Goal: Task Accomplishment & Management: Manage account settings

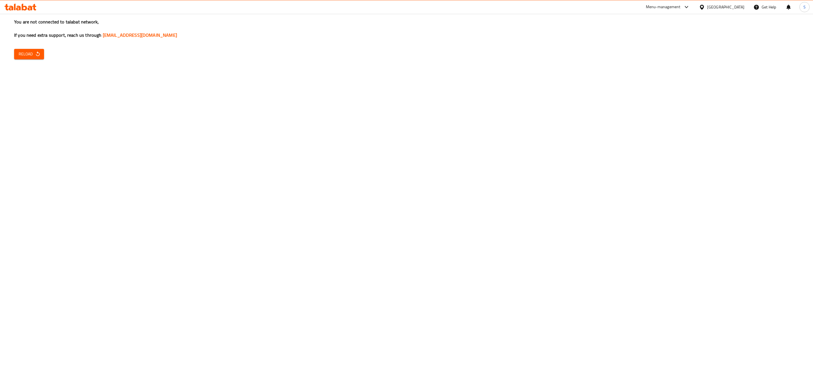
click at [26, 53] on span "Reload" at bounding box center [29, 54] width 21 height 7
click at [41, 54] on button "Reload" at bounding box center [29, 54] width 30 height 10
click at [41, 53] on button "Reload" at bounding box center [29, 54] width 30 height 10
drag, startPoint x: 622, startPoint y: 171, endPoint x: 597, endPoint y: 175, distance: 25.9
click at [622, 170] on div "You are not connected to talabat network, If you need extra support, reach us t…" at bounding box center [406, 193] width 813 height 386
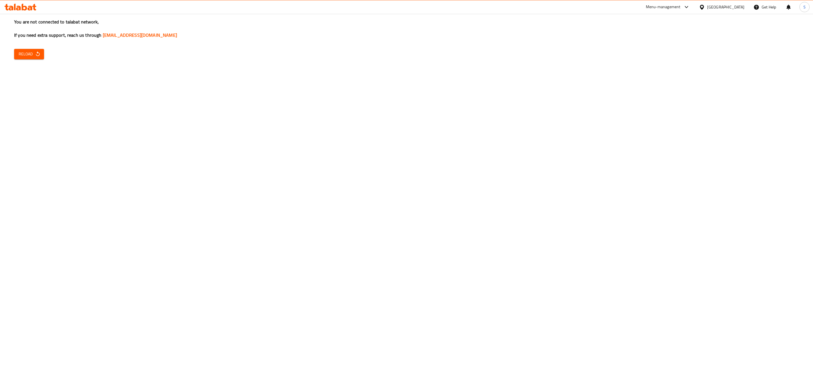
click at [29, 56] on span "Reload" at bounding box center [29, 54] width 21 height 7
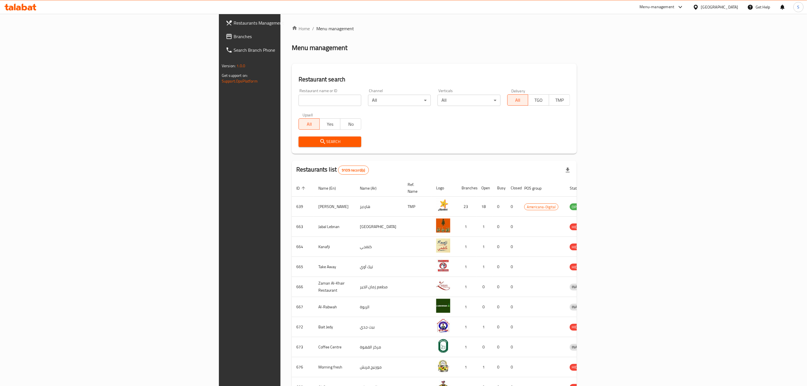
click at [298, 99] on input "search" at bounding box center [329, 100] width 63 height 11
type input "d"
type input "[US_STATE] Chicken"
click button "Search" at bounding box center [329, 141] width 63 height 10
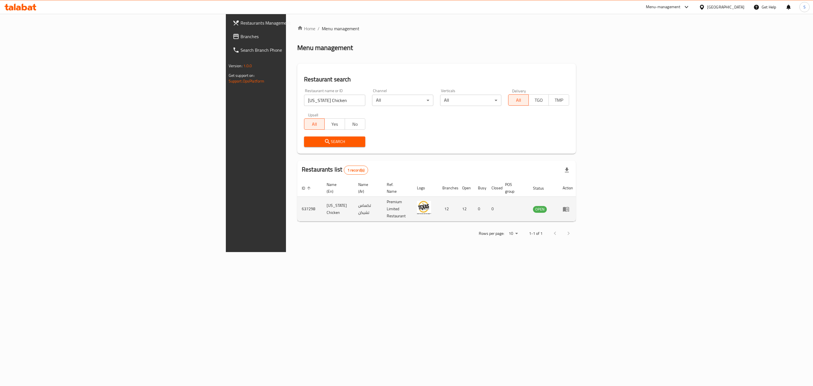
click at [578, 202] on td "enhanced table" at bounding box center [567, 209] width 19 height 25
click at [569, 207] on icon "enhanced table" at bounding box center [566, 209] width 6 height 5
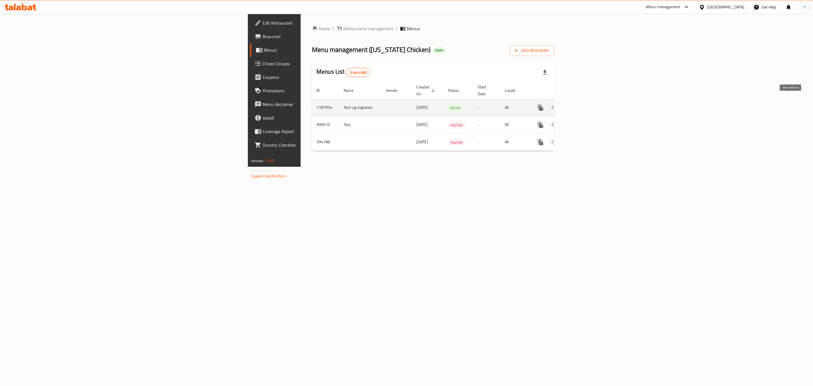
click at [585, 104] on icon "enhanced table" at bounding box center [581, 107] width 7 height 7
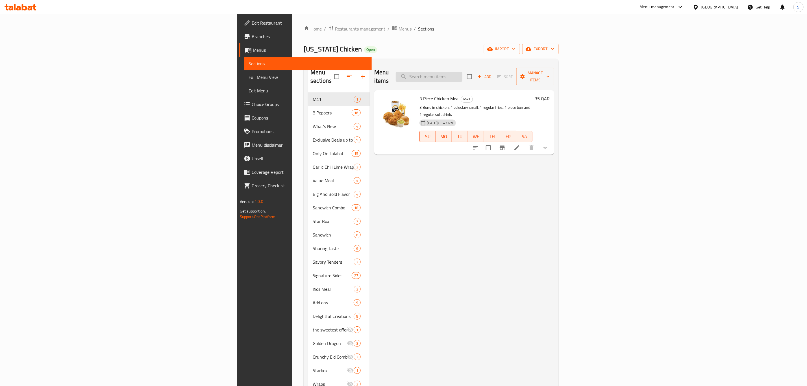
click at [462, 76] on input "search" at bounding box center [429, 77] width 67 height 10
paste input "Bombers"
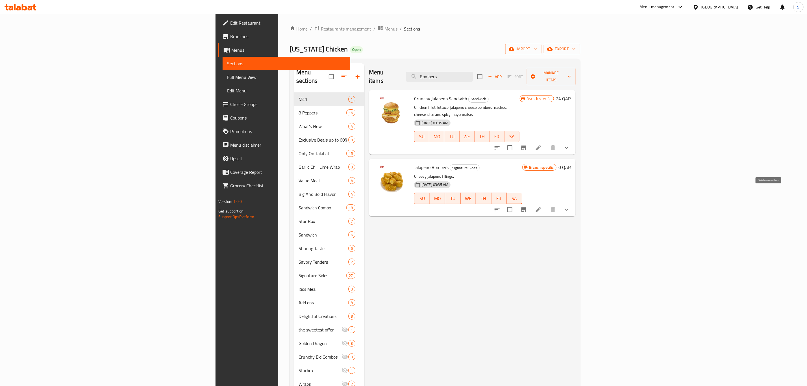
type input "Bombers"
click at [542, 206] on icon at bounding box center [538, 209] width 7 height 7
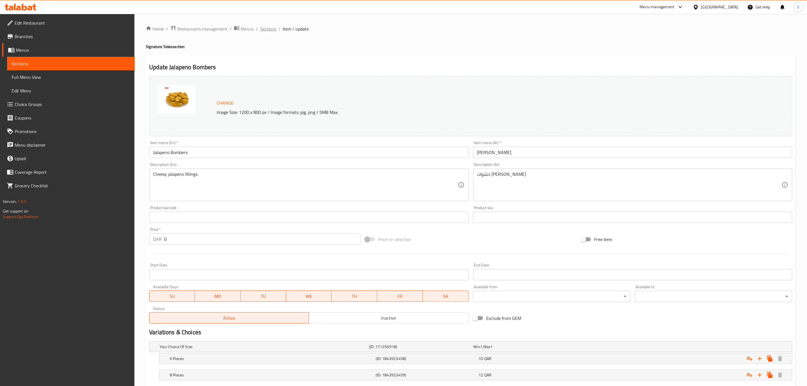
click at [269, 26] on span "Sections" at bounding box center [268, 28] width 16 height 7
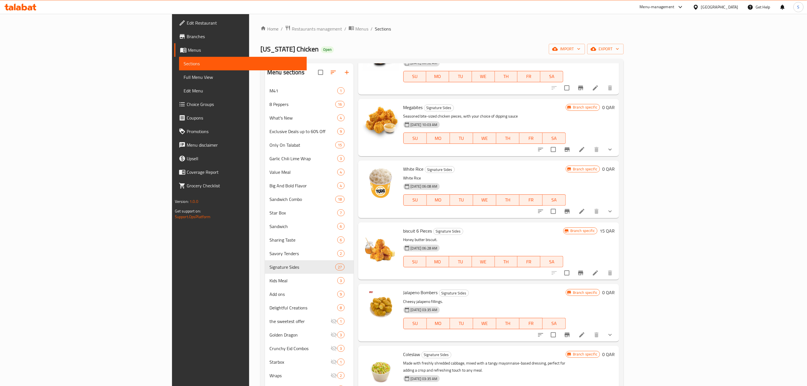
scroll to position [254, 0]
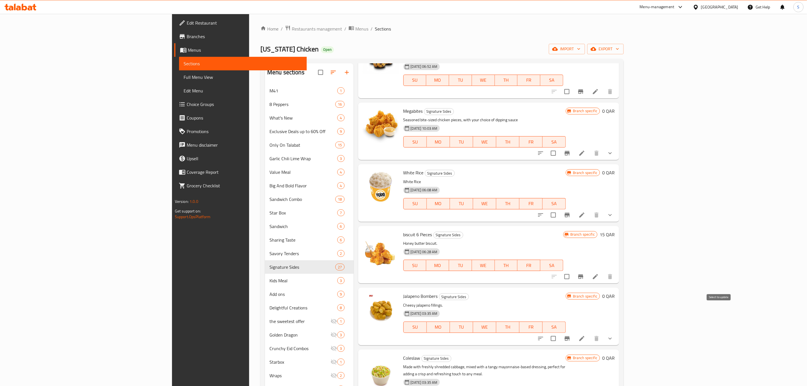
click at [559, 332] on input "checkbox" at bounding box center [553, 338] width 12 height 12
checkbox input "true"
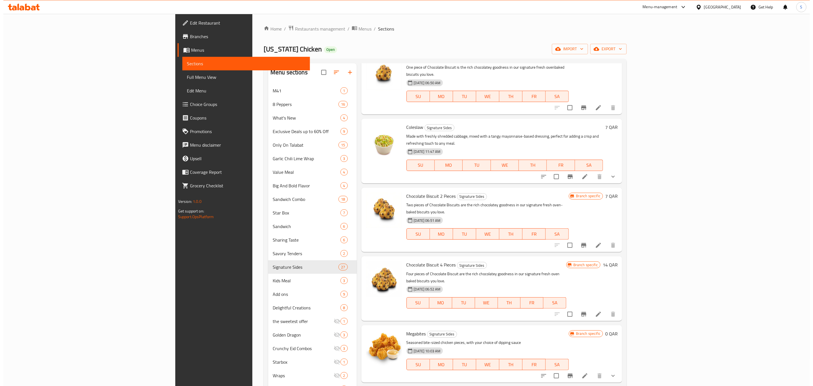
scroll to position [0, 0]
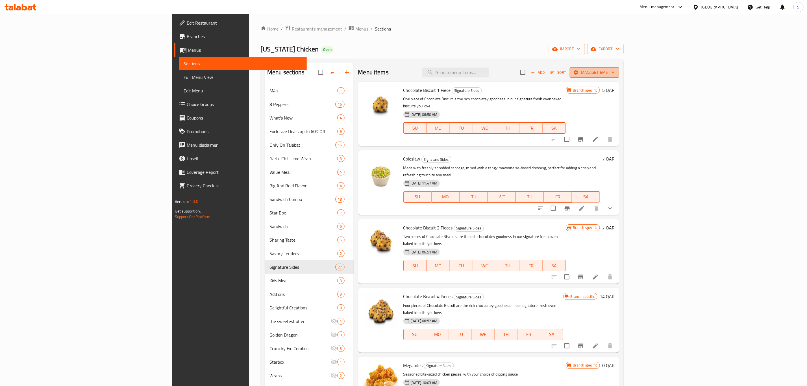
click at [614, 74] on span "Manage items" at bounding box center [594, 72] width 40 height 7
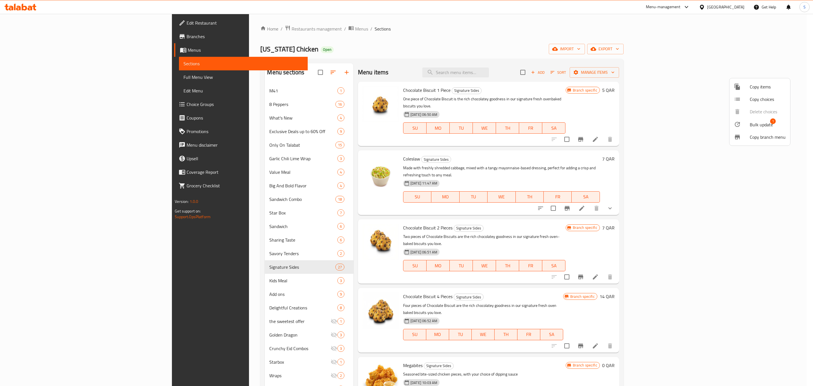
click at [756, 123] on span "Bulk update" at bounding box center [761, 124] width 23 height 7
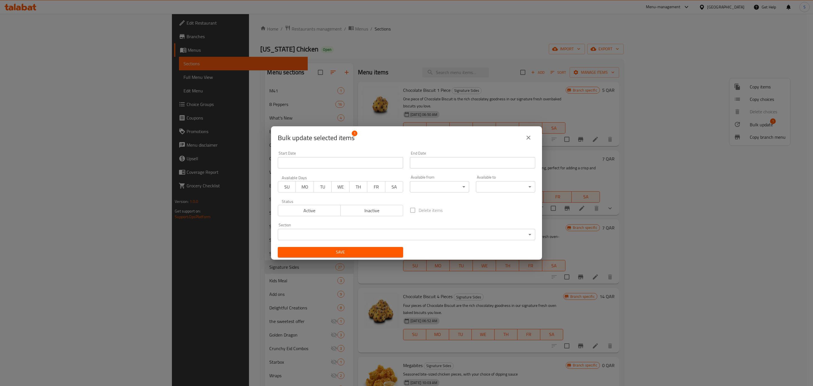
click at [526, 138] on icon "close" at bounding box center [528, 137] width 7 height 7
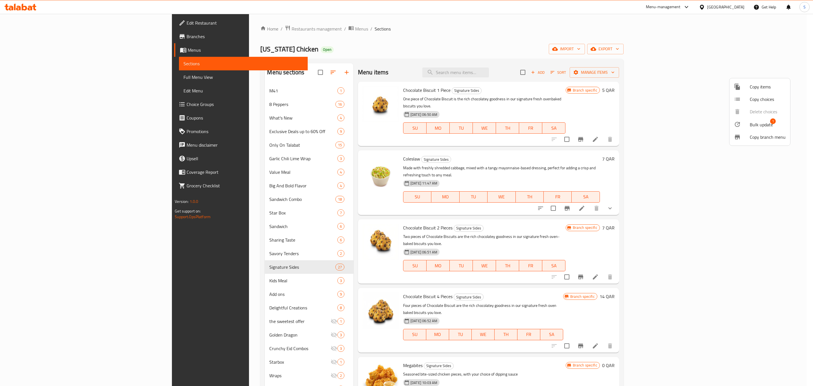
click at [775, 84] on span "Copy items" at bounding box center [768, 86] width 36 height 7
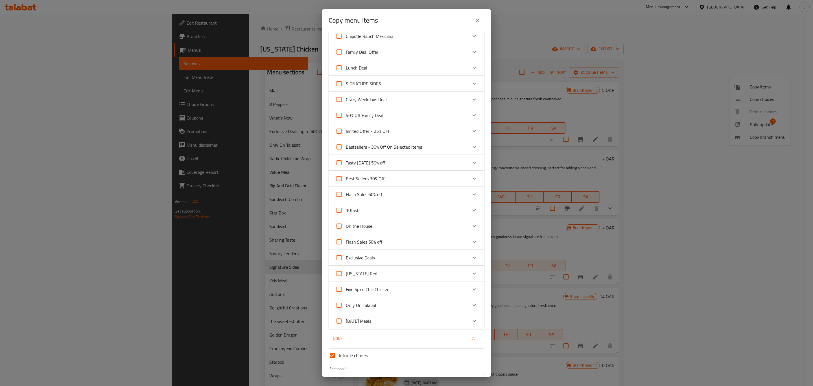
scroll to position [433, 0]
click at [333, 320] on input "Inlcude choices" at bounding box center [333, 323] width 14 height 14
checkbox input "false"
click at [375, 347] on input "Sections   *" at bounding box center [401, 346] width 143 height 8
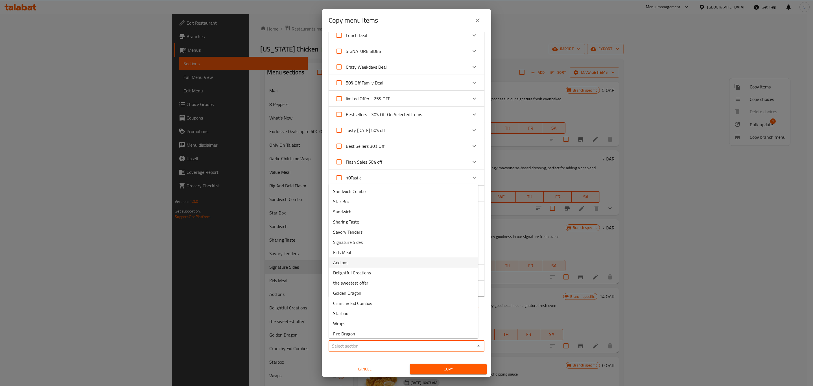
scroll to position [127, 0]
click at [368, 197] on li "Signature Sides" at bounding box center [404, 196] width 150 height 10
type input "Signature Sides"
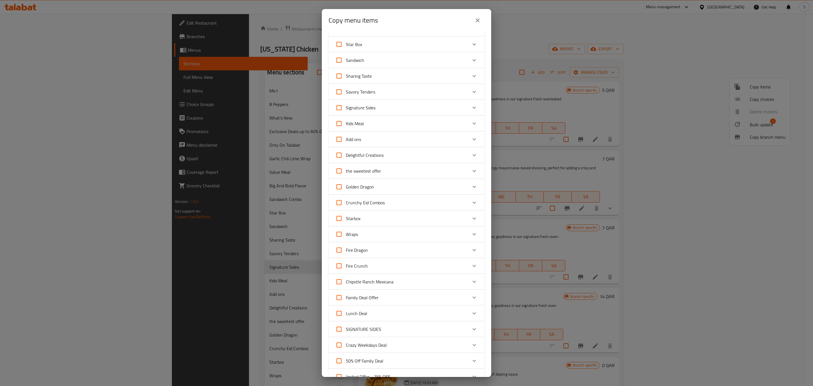
scroll to position [169, 0]
click at [468, 97] on div "Expand" at bounding box center [475, 94] width 14 height 14
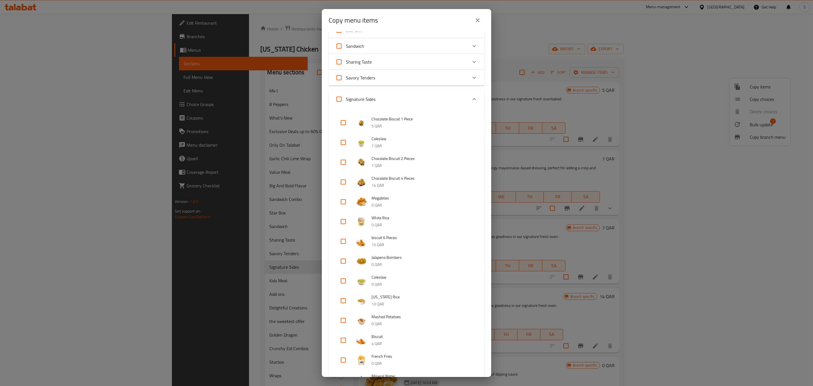
click at [343, 203] on input "checkbox" at bounding box center [344, 202] width 14 height 14
checkbox input "true"
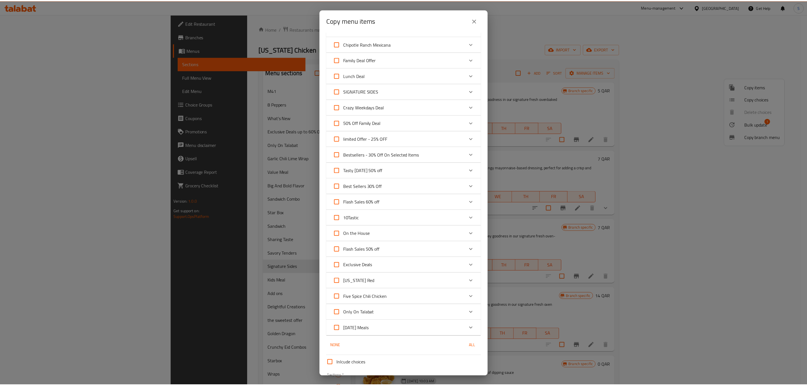
scroll to position [991, 0]
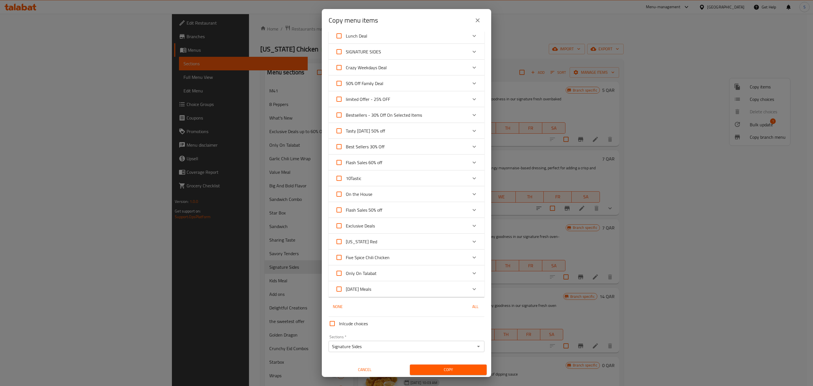
click at [448, 368] on span "Copy" at bounding box center [449, 369] width 68 height 7
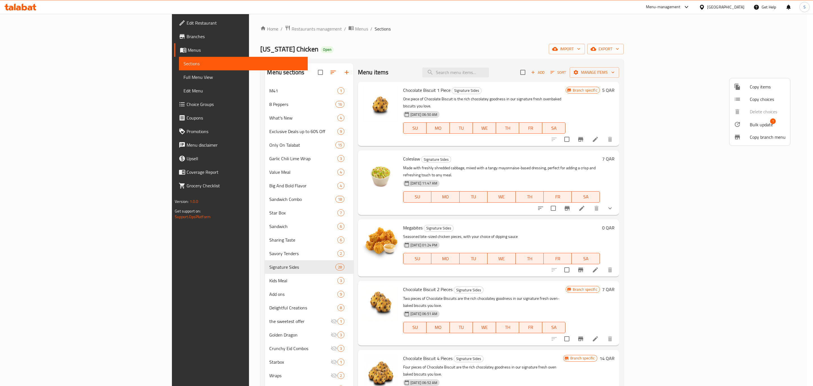
drag, startPoint x: 588, startPoint y: 88, endPoint x: 577, endPoint y: 102, distance: 17.3
click at [589, 87] on div at bounding box center [406, 193] width 813 height 386
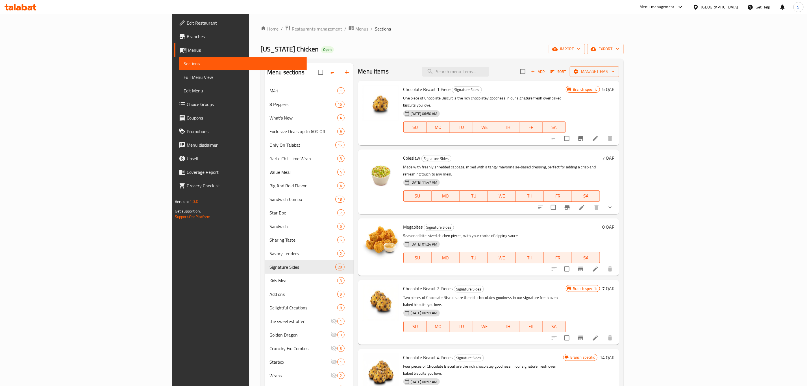
scroll to position [0, 0]
click at [573, 264] on input "checkbox" at bounding box center [567, 270] width 12 height 12
checkbox input "true"
click at [614, 70] on span "Manage items" at bounding box center [594, 72] width 40 height 7
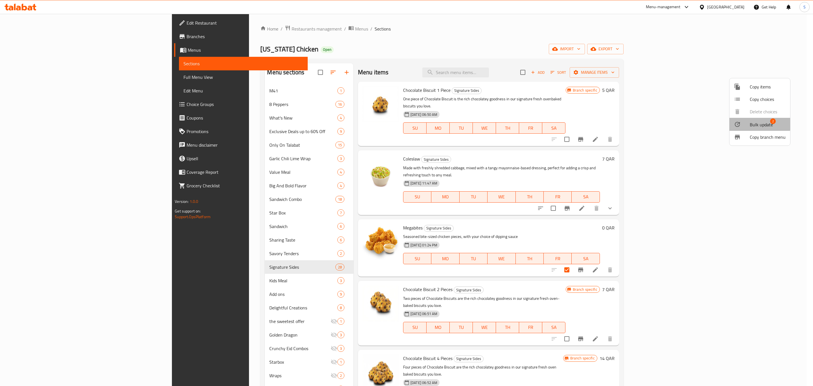
click at [759, 124] on span "Bulk update" at bounding box center [761, 124] width 23 height 7
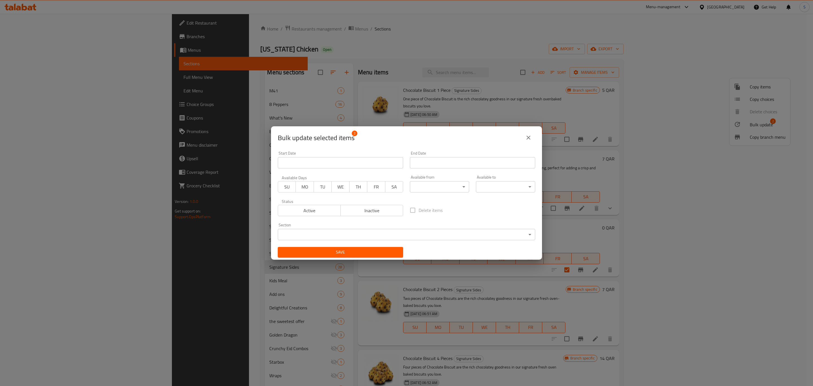
click at [364, 211] on span "Inactive" at bounding box center [372, 210] width 58 height 8
click at [352, 256] on button "Save" at bounding box center [340, 252] width 125 height 10
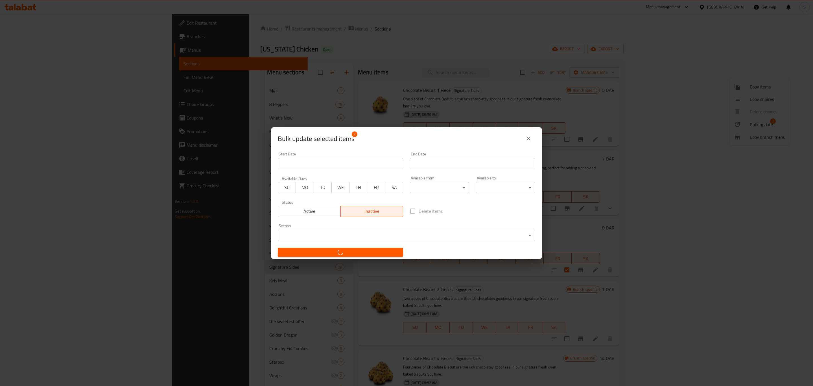
checkbox input "false"
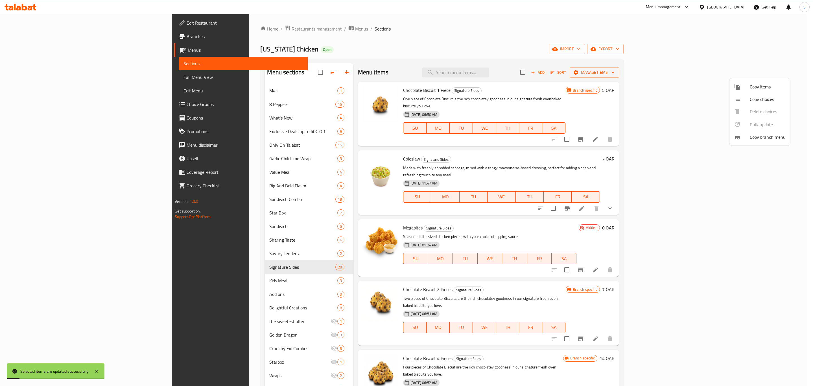
click at [603, 81] on div at bounding box center [406, 193] width 813 height 386
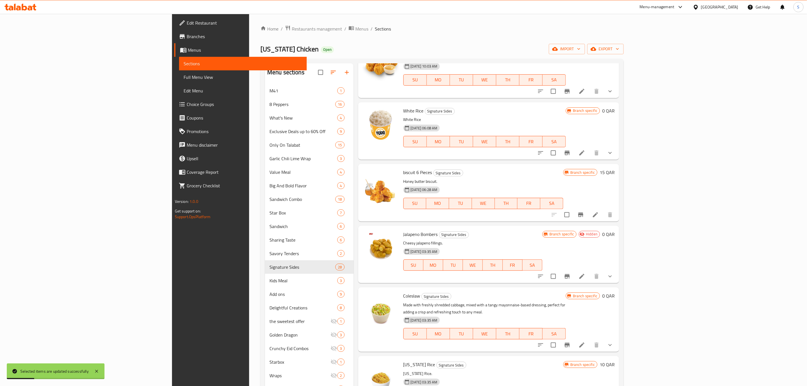
scroll to position [424, 0]
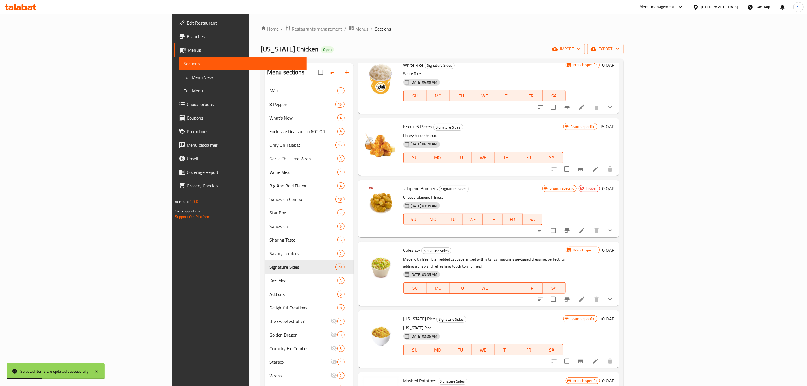
click at [403, 184] on span "Jalapeno Bombers" at bounding box center [420, 188] width 34 height 8
drag, startPoint x: 359, startPoint y: 160, endPoint x: 394, endPoint y: 156, distance: 35.2
click at [401, 182] on div "Jalapeno Bombers Signature Sides Cheesy jalapeno fillings. [DATE] 03:35 AM SU M…" at bounding box center [473, 208] width 144 height 53
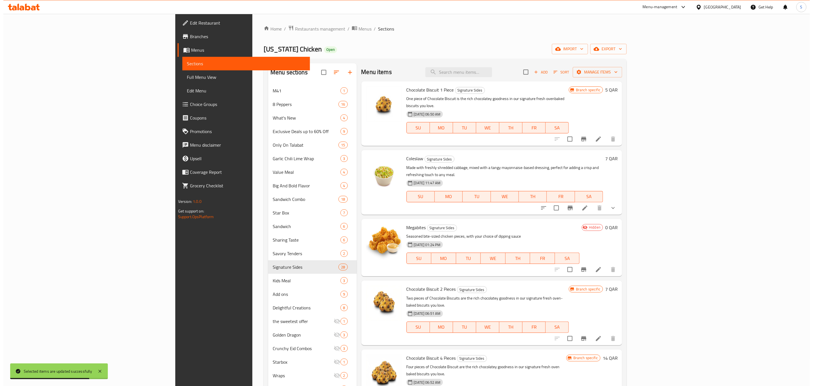
scroll to position [0, 0]
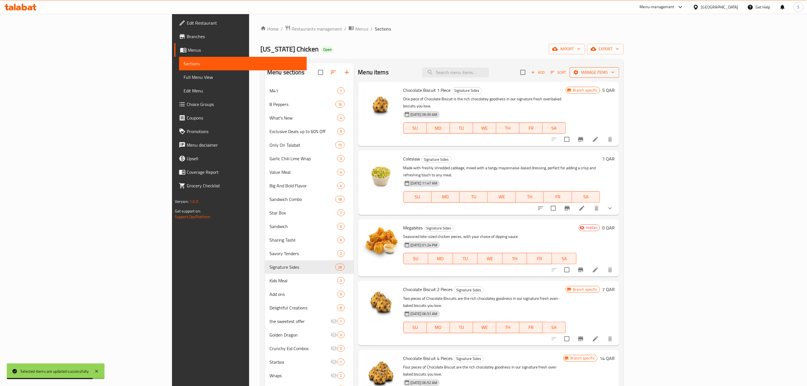
click at [619, 68] on button "Manage items" at bounding box center [594, 72] width 49 height 10
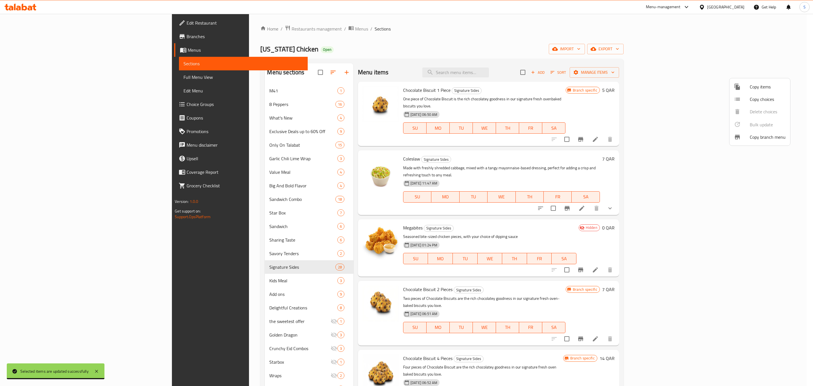
click at [765, 88] on span "Copy items" at bounding box center [768, 86] width 36 height 7
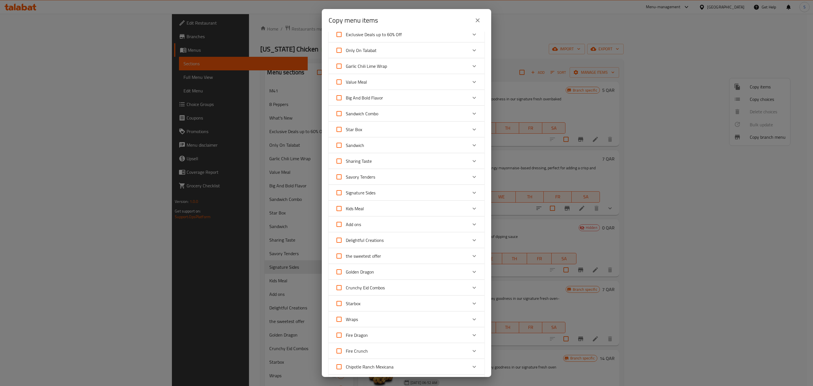
scroll to position [85, 0]
click at [472, 175] on div "Expand" at bounding box center [475, 178] width 14 height 14
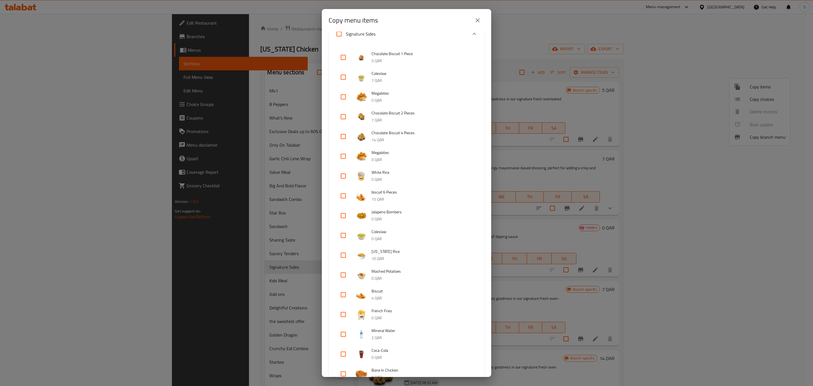
scroll to position [254, 0]
click at [341, 195] on input "checkbox" at bounding box center [344, 196] width 14 height 14
checkbox input "true"
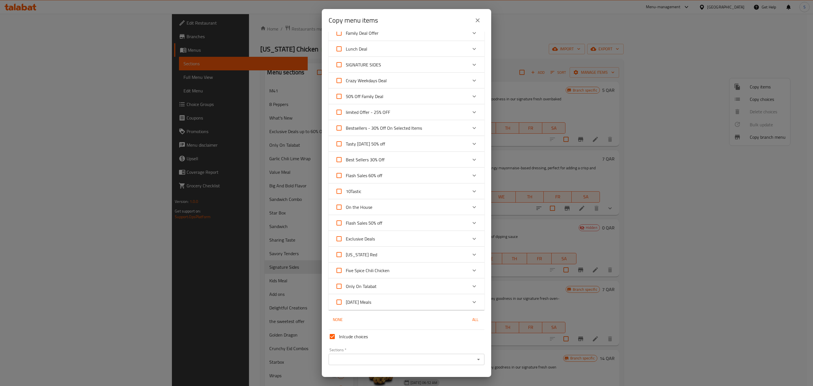
scroll to position [1011, 0]
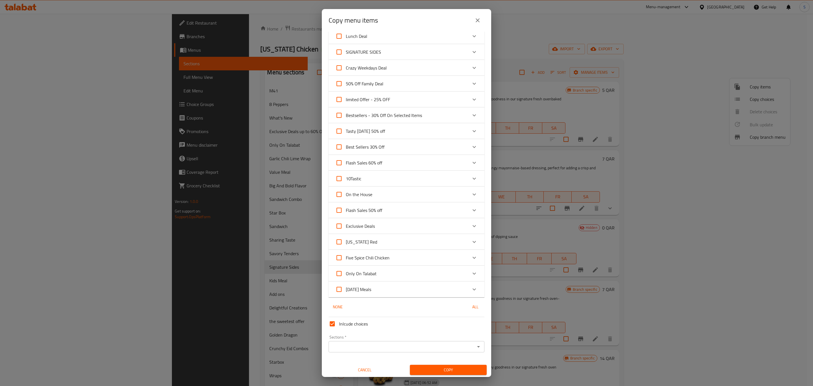
click at [332, 321] on input "Inlcude choices" at bounding box center [333, 324] width 14 height 14
checkbox input "false"
click at [368, 343] on input "Sections   *" at bounding box center [401, 347] width 143 height 8
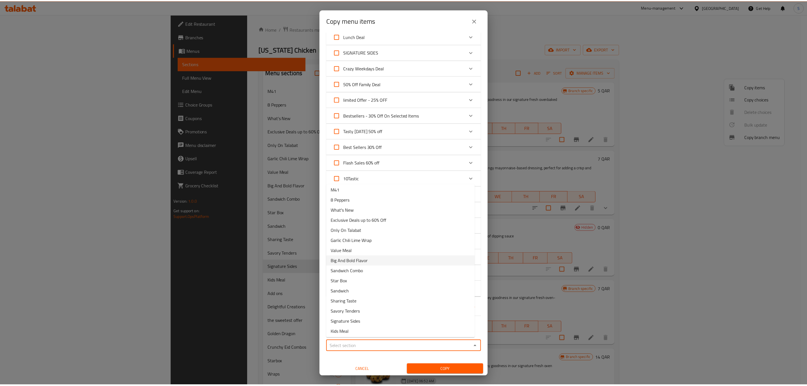
scroll to position [0, 0]
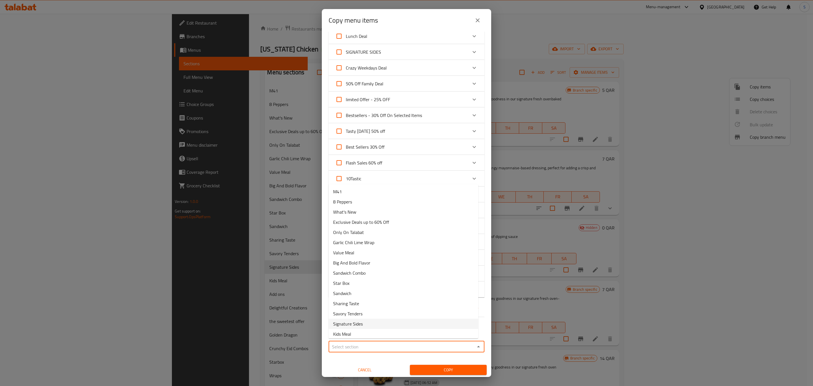
click at [371, 324] on li "Signature Sides" at bounding box center [404, 324] width 150 height 10
type input "Signature Sides"
click at [443, 369] on span "Copy" at bounding box center [449, 369] width 68 height 7
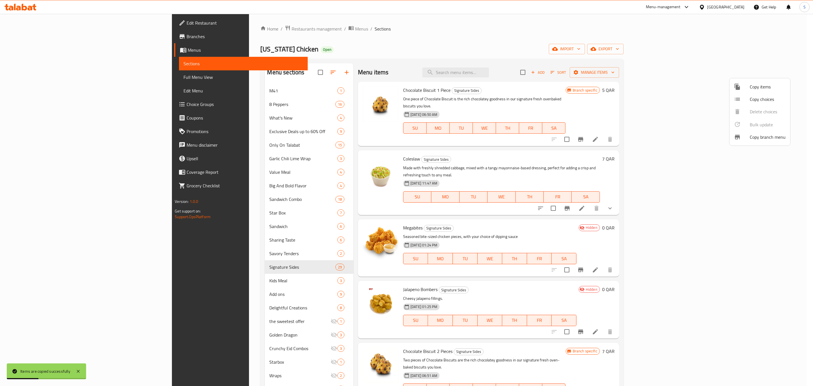
click at [575, 147] on div at bounding box center [406, 193] width 813 height 386
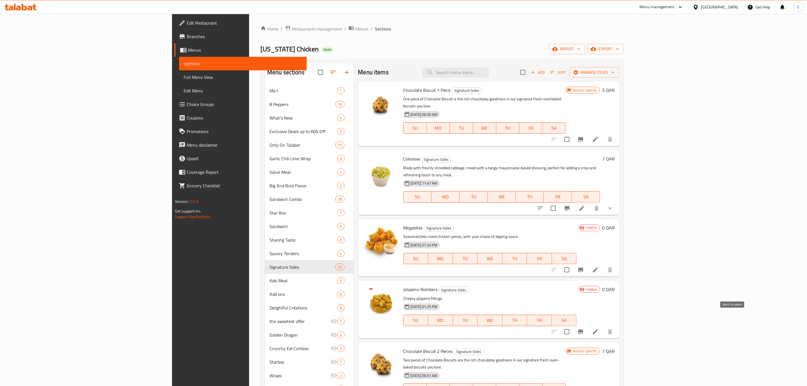
click at [573, 326] on input "checkbox" at bounding box center [567, 332] width 12 height 12
click at [614, 72] on span "Manage items" at bounding box center [594, 72] width 40 height 7
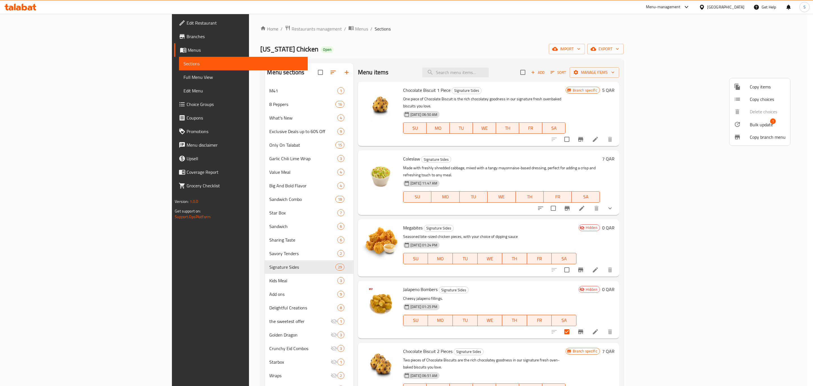
click at [754, 123] on span "Bulk update" at bounding box center [761, 124] width 23 height 7
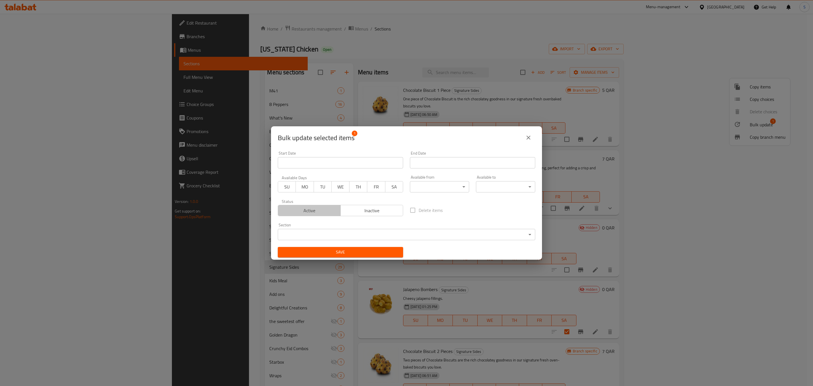
click at [309, 208] on span "Active" at bounding box center [309, 210] width 58 height 8
click at [338, 250] on span "Save" at bounding box center [340, 251] width 116 height 7
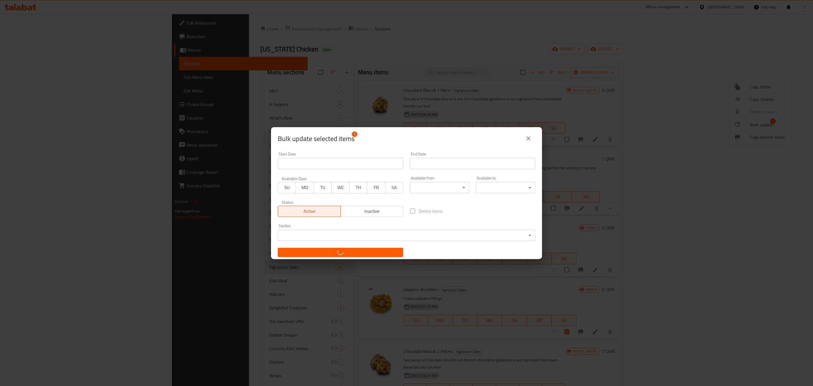
checkbox input "false"
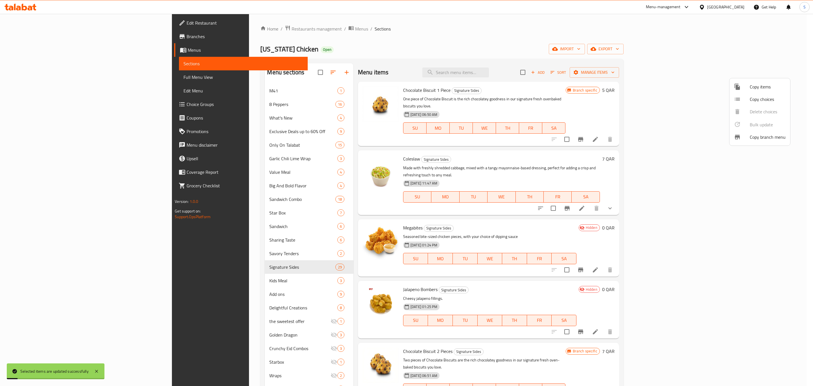
click at [745, 319] on div at bounding box center [406, 193] width 813 height 386
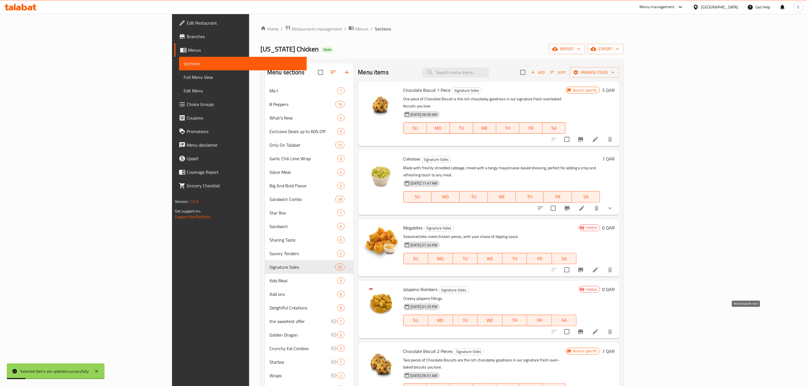
click at [584, 328] on icon "Branch-specific-item" at bounding box center [580, 331] width 7 height 7
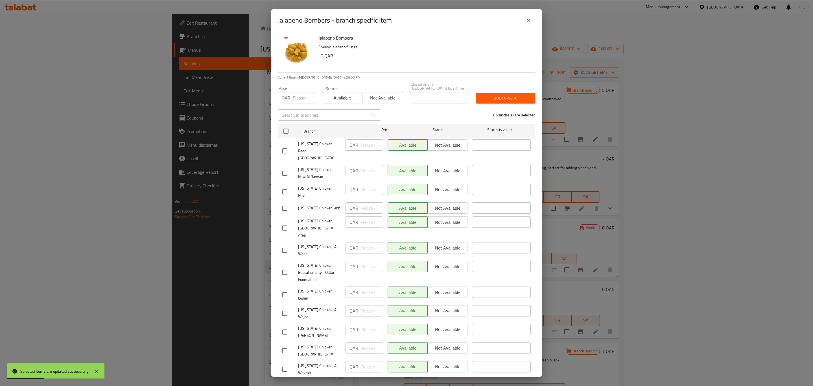
click at [528, 24] on icon "close" at bounding box center [528, 20] width 7 height 7
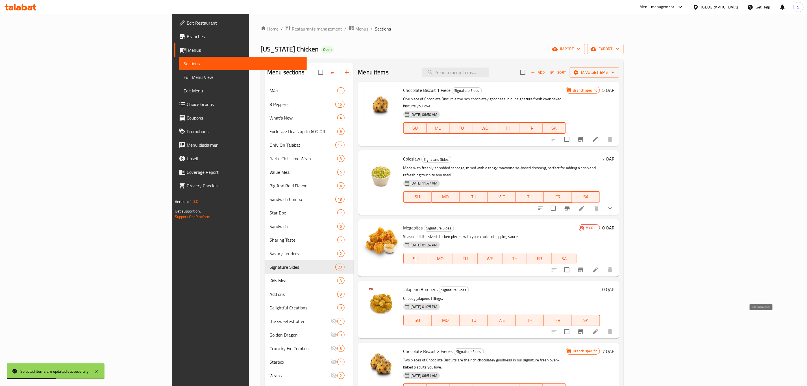
click at [598, 329] on icon at bounding box center [595, 331] width 5 height 5
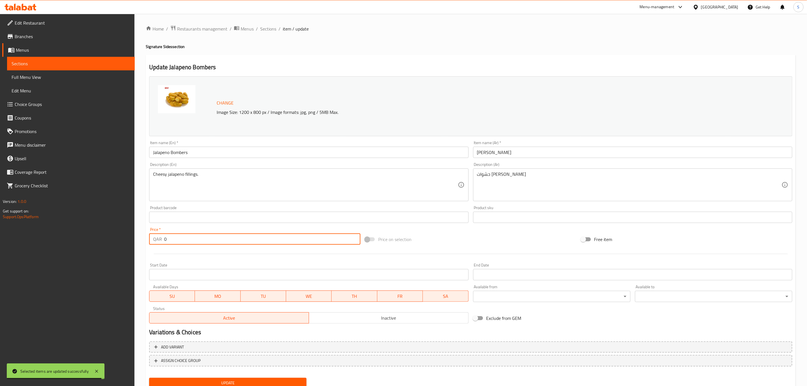
drag, startPoint x: 180, startPoint y: 238, endPoint x: 146, endPoint y: 237, distance: 34.2
click at [146, 237] on div "Update Jalapeno Bombers Change Image Size: 1200 x 800 px / Image formats: jpg, …" at bounding box center [471, 223] width 650 height 337
type input "11"
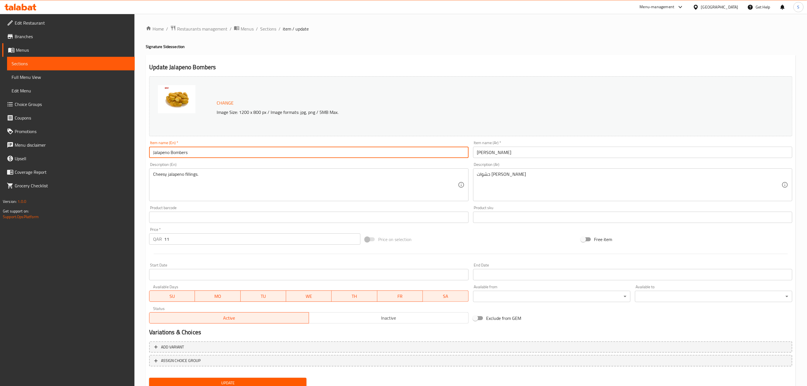
click at [151, 153] on input "Jalapeno Bombers" at bounding box center [308, 152] width 319 height 11
drag, startPoint x: 171, startPoint y: 150, endPoint x: 105, endPoint y: 147, distance: 66.1
click at [105, 148] on div "Edit Restaurant Branches Menus Sections Full Menu View Edit Menu Choice Groups …" at bounding box center [403, 210] width 807 height 393
paste input "Piece"
type input "6 Piece Jalapeno Bombers"
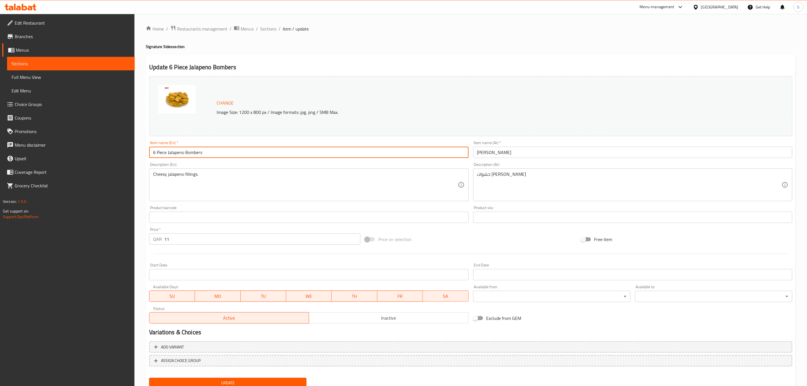
click at [539, 154] on input "[PERSON_NAME]" at bounding box center [632, 152] width 319 height 11
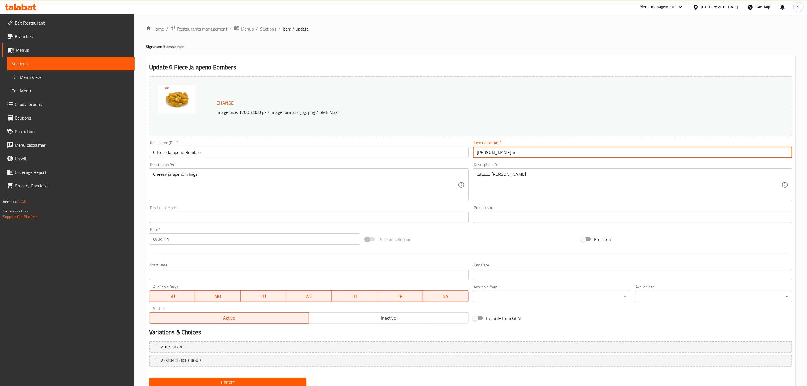
type input "[PERSON_NAME] 6"
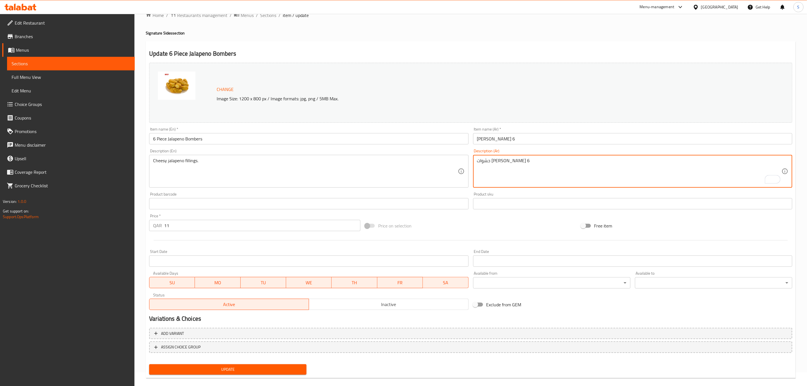
scroll to position [21, 0]
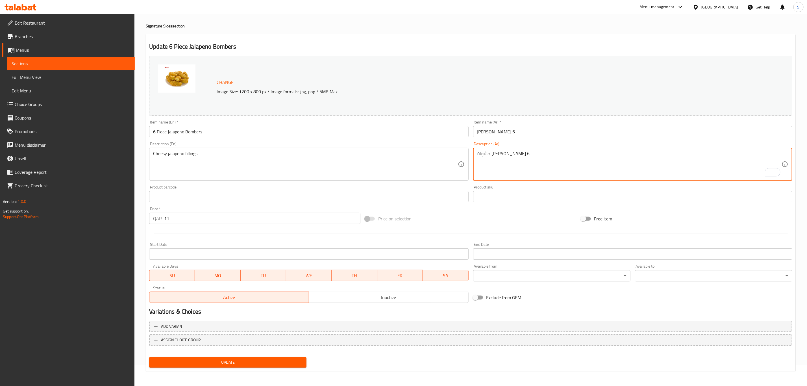
type textarea "حشوات [PERSON_NAME] 6"
click at [233, 365] on button "Update" at bounding box center [227, 362] width 157 height 10
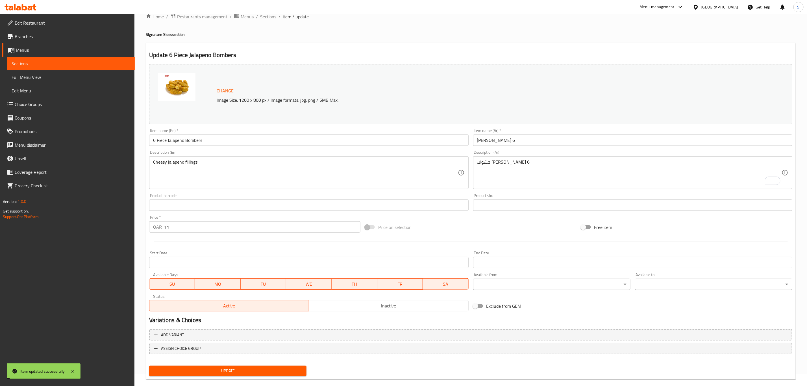
scroll to position [0, 0]
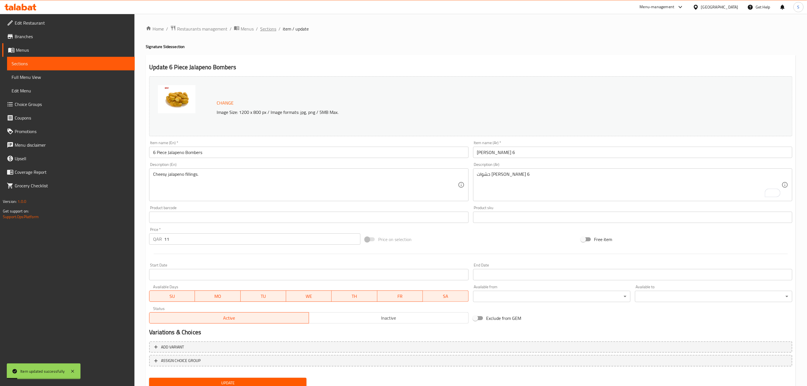
click at [266, 25] on span "Sections" at bounding box center [268, 28] width 16 height 7
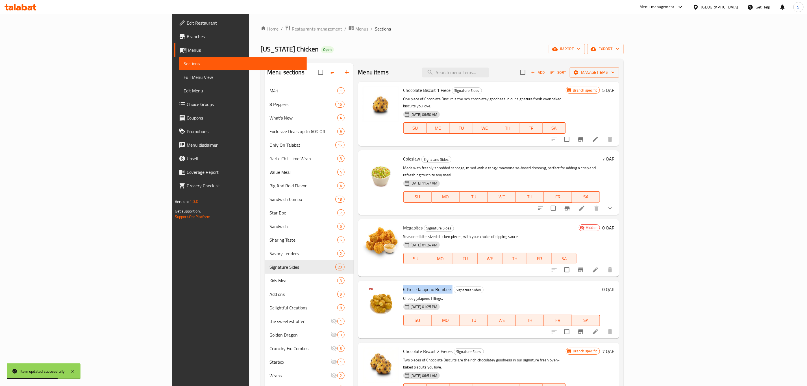
drag, startPoint x: 360, startPoint y: 275, endPoint x: 409, endPoint y: 273, distance: 49.2
click at [409, 285] on span "6 Piece Jalapeno Bombers" at bounding box center [427, 289] width 49 height 8
copy span "6 Piece Jalapeno Bombers"
